Goal: Transaction & Acquisition: Purchase product/service

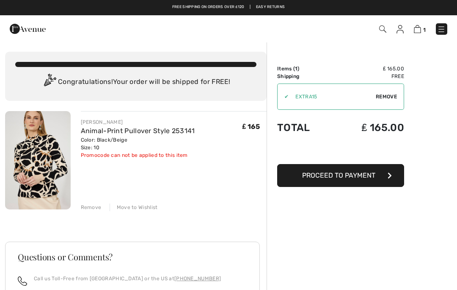
click at [335, 169] on button "Proceed to Payment" at bounding box center [340, 175] width 127 height 23
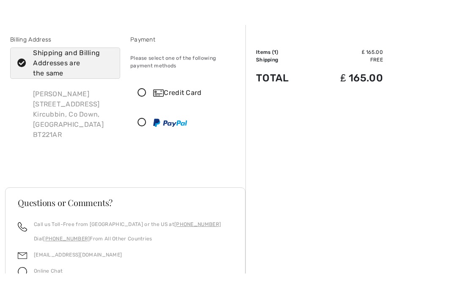
scroll to position [17, 0]
click at [141, 93] on icon at bounding box center [142, 93] width 22 height 9
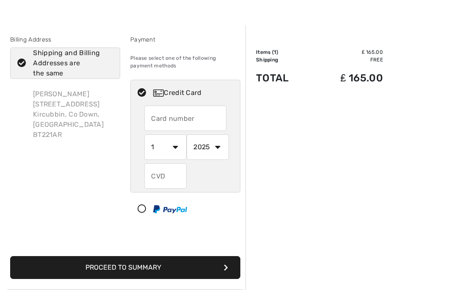
click at [158, 115] on input "text" at bounding box center [185, 117] width 82 height 25
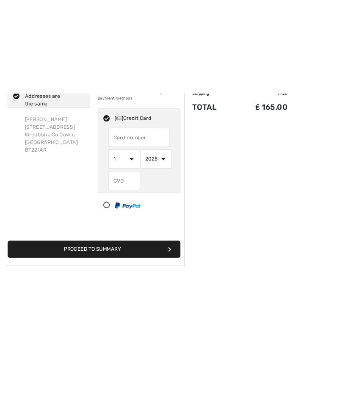
scroll to position [0, 0]
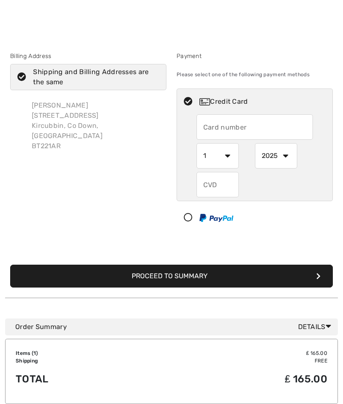
type input "5299307419700420"
select select "8"
select select "2030"
click at [207, 183] on input "text" at bounding box center [218, 184] width 42 height 25
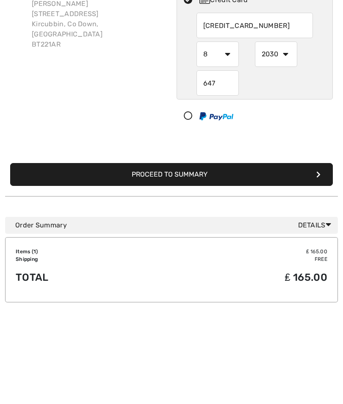
type input "647"
click at [165, 265] on button "Proceed to Summary" at bounding box center [171, 276] width 323 height 23
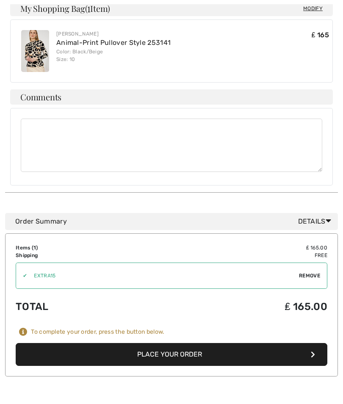
scroll to position [265, 0]
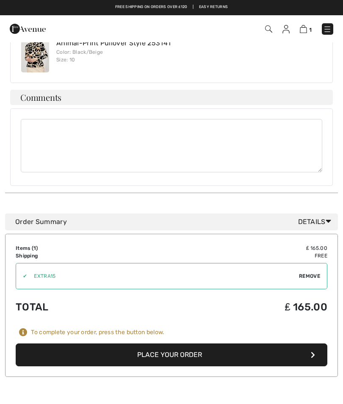
click at [165, 343] on button "Place Your Order" at bounding box center [172, 354] width 312 height 23
